Goal: Find specific page/section: Find specific page/section

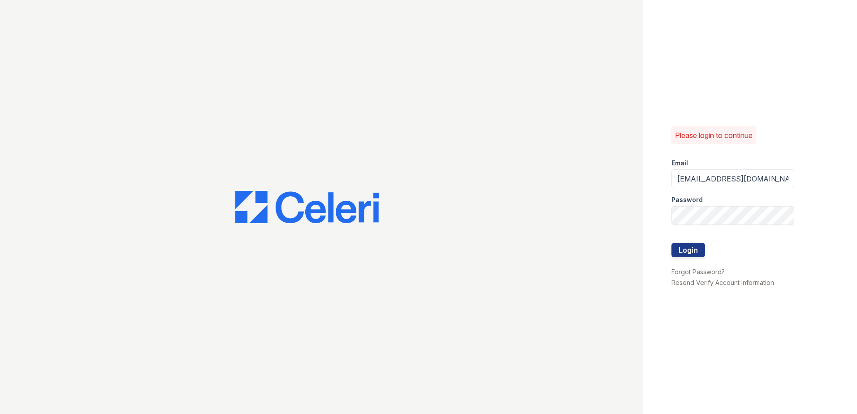
click at [697, 247] on button "Login" at bounding box center [688, 250] width 34 height 14
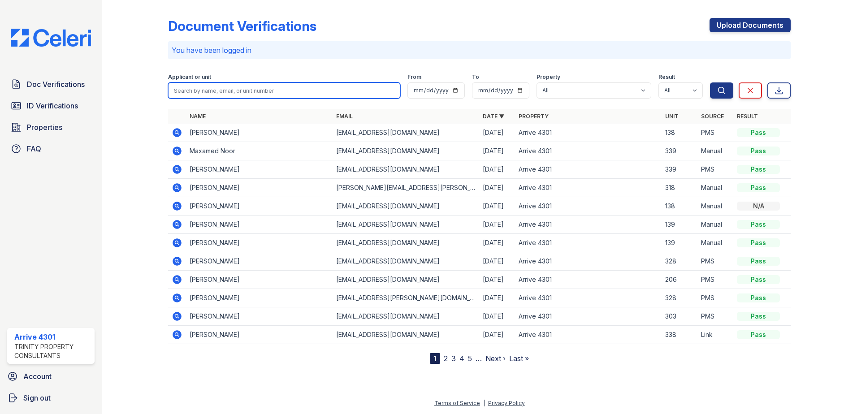
drag, startPoint x: 268, startPoint y: 89, endPoint x: 276, endPoint y: 83, distance: 9.0
click at [268, 89] on input "search" at bounding box center [284, 90] width 232 height 16
paste input "#0 - MN failure to pay DQ noticed received 8/4 - #0 - NTV. Moving out 9/12. #0 …"
type input "#0 - MN failure to pay DQ noticed received 8/4 - #0 - NTV. Moving out 9/12. #0 …"
type input "[PERSON_NAME]"
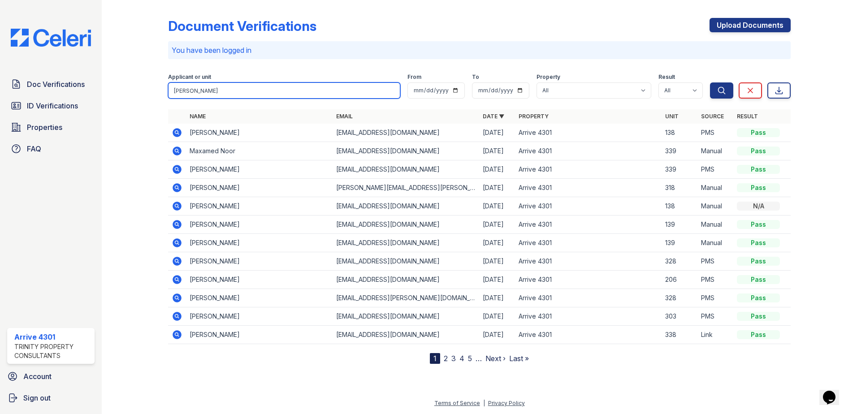
click at [710, 82] on button "Search" at bounding box center [721, 90] width 23 height 16
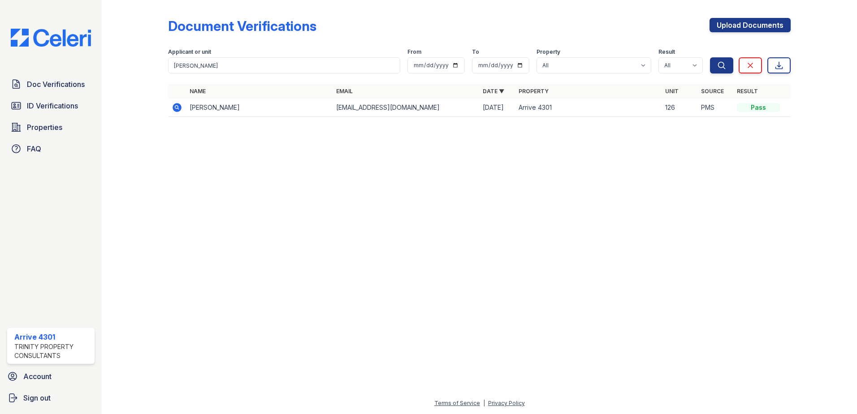
click at [226, 111] on td "[PERSON_NAME]" at bounding box center [259, 108] width 147 height 18
click at [221, 109] on td "[PERSON_NAME]" at bounding box center [259, 108] width 147 height 18
drag, startPoint x: 176, startPoint y: 64, endPoint x: 131, endPoint y: 64, distance: 44.4
click at [135, 62] on div "Document Verifications Upload Documents Filter Applicant or unit [PERSON_NAME] …" at bounding box center [479, 70] width 726 height 140
click at [68, 104] on span "ID Verifications" at bounding box center [52, 105] width 51 height 11
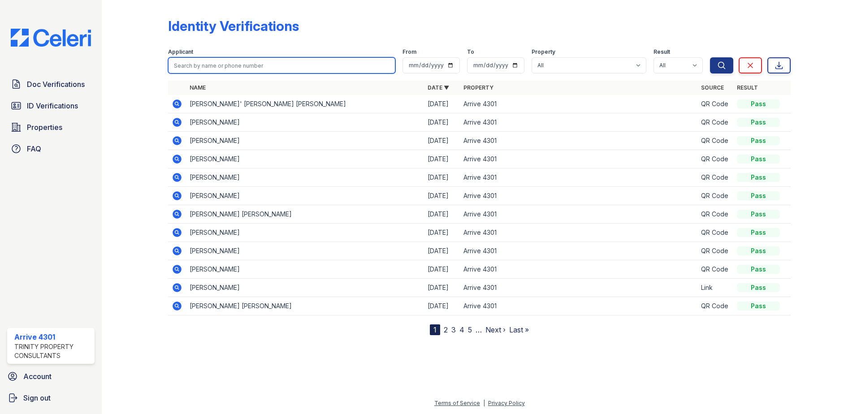
click at [203, 66] on input "search" at bounding box center [281, 65] width 227 height 16
paste input "[PERSON_NAME]"
type input "[PERSON_NAME]"
click at [710, 57] on button "Search" at bounding box center [721, 65] width 23 height 16
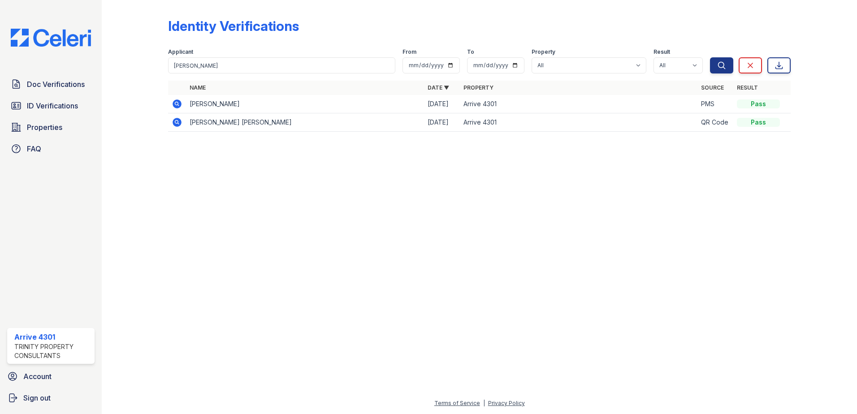
click at [209, 104] on td "[PERSON_NAME]" at bounding box center [305, 104] width 238 height 18
click at [177, 104] on icon at bounding box center [176, 103] width 2 height 2
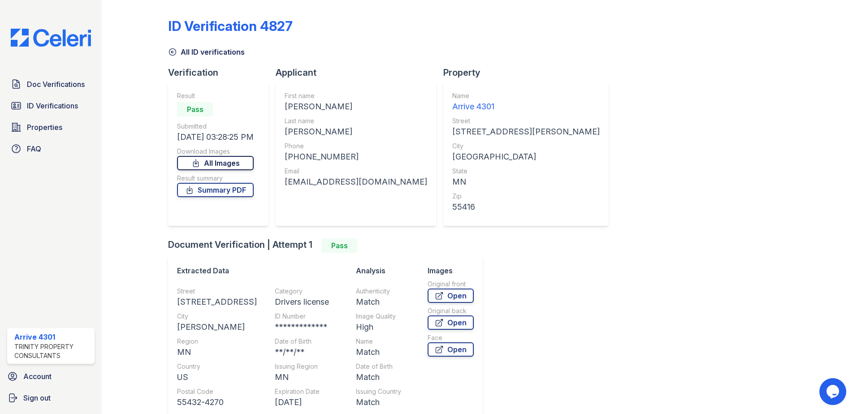
click at [230, 161] on link "All Images" at bounding box center [215, 163] width 77 height 14
click at [56, 105] on span "ID Verifications" at bounding box center [52, 105] width 51 height 11
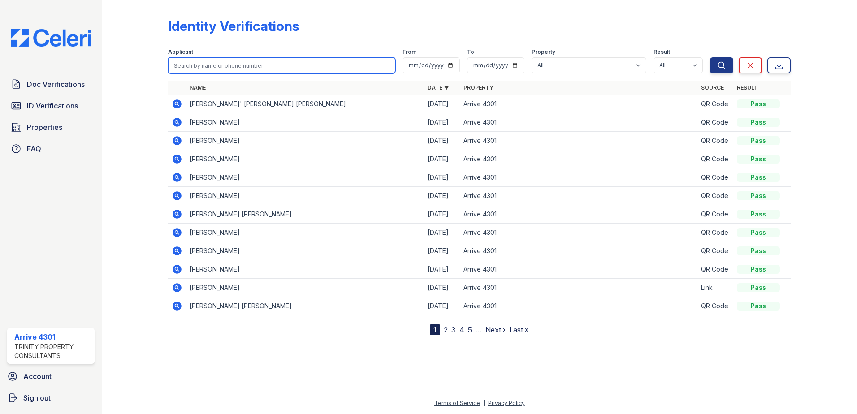
click at [273, 66] on input "search" at bounding box center [281, 65] width 227 height 16
paste input "Mentzos,"
type input "Mentzos"
click at [710, 57] on button "Search" at bounding box center [721, 65] width 23 height 16
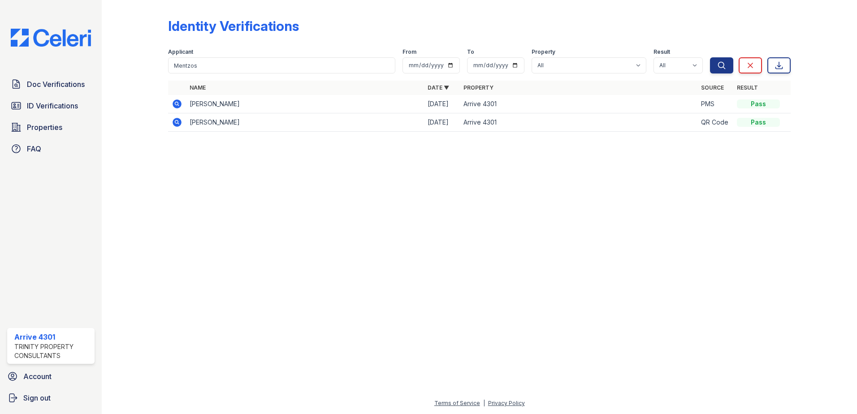
click at [177, 105] on icon at bounding box center [177, 104] width 11 height 11
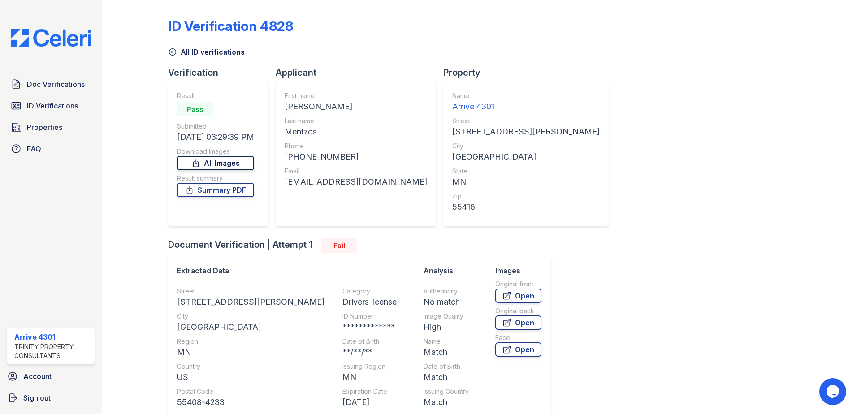
click at [216, 165] on link "All Images" at bounding box center [215, 163] width 77 height 14
